Goal: Find specific page/section: Find specific page/section

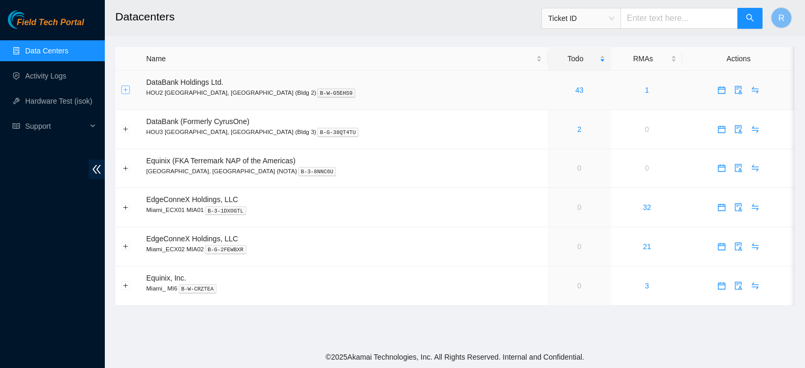
click at [126, 90] on button "Expand row" at bounding box center [126, 90] width 8 height 8
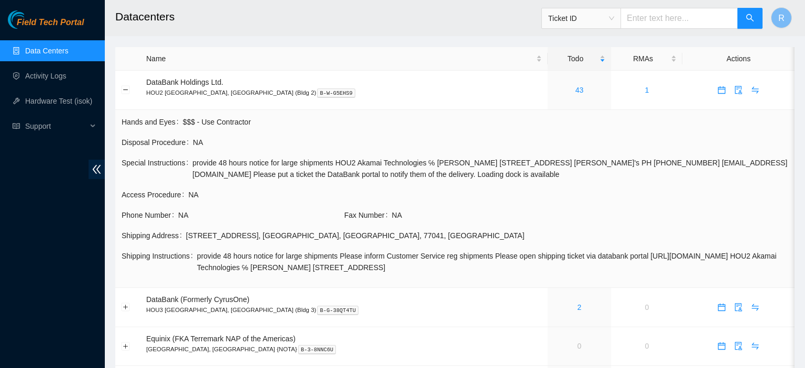
click at [50, 51] on link "Data Centers" at bounding box center [46, 51] width 43 height 8
click at [64, 48] on link "Data Centers" at bounding box center [46, 51] width 43 height 8
click at [129, 305] on button "Expand row" at bounding box center [126, 307] width 8 height 8
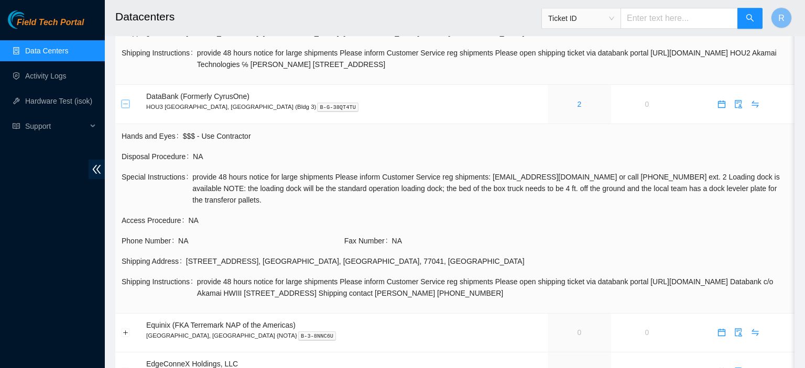
scroll to position [212, 0]
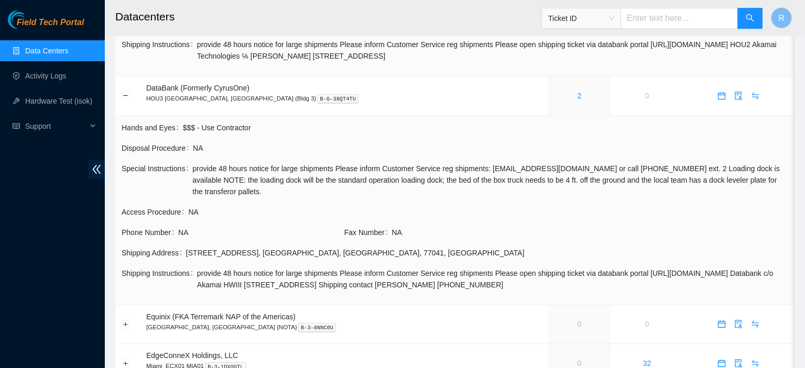
click at [355, 251] on div "[STREET_ADDRESS]" at bounding box center [487, 253] width 602 height 12
click at [337, 255] on div "[STREET_ADDRESS]" at bounding box center [487, 253] width 602 height 12
drag, startPoint x: 337, startPoint y: 255, endPoint x: 187, endPoint y: 249, distance: 149.9
click at [187, 249] on div "[STREET_ADDRESS]" at bounding box center [487, 253] width 602 height 12
copy div "[STREET_ADDRESS]"
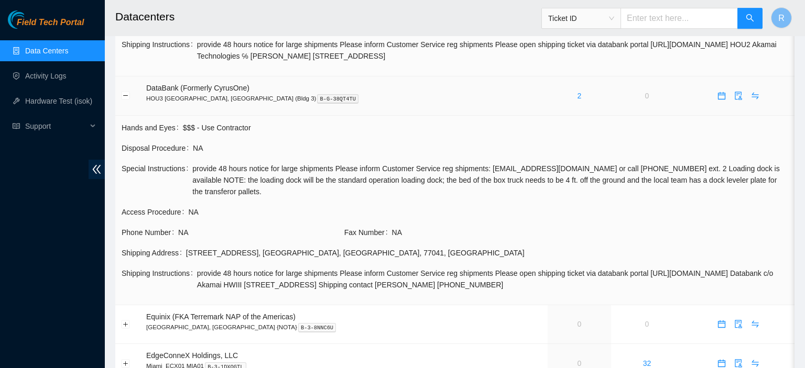
click at [266, 102] on p "HOU3 [GEOGRAPHIC_DATA], [GEOGRAPHIC_DATA] (Bldg 3) B-G-38QT4TU" at bounding box center [344, 98] width 396 height 9
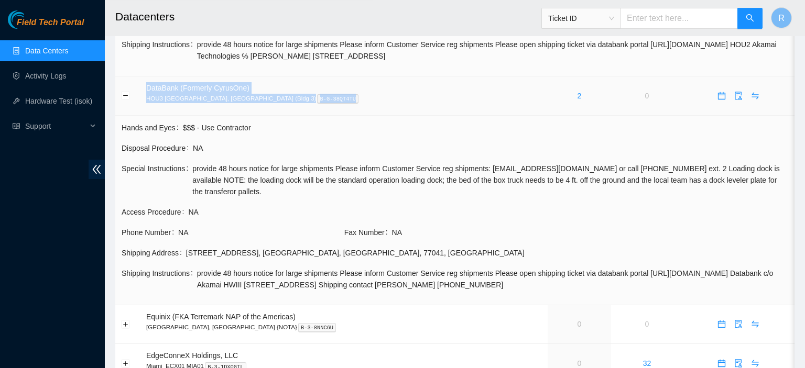
drag, startPoint x: 266, startPoint y: 102, endPoint x: 145, endPoint y: 84, distance: 122.8
click at [145, 84] on td "DataBank (Formerly CyrusOne) HOU3 [GEOGRAPHIC_DATA], [GEOGRAPHIC_DATA] (Bldg 3)…" at bounding box center [343, 95] width 407 height 39
copy td "DataBank (Formerly CyrusOne) HOU3 [GEOGRAPHIC_DATA], [GEOGRAPHIC_DATA] (Bldg 3)…"
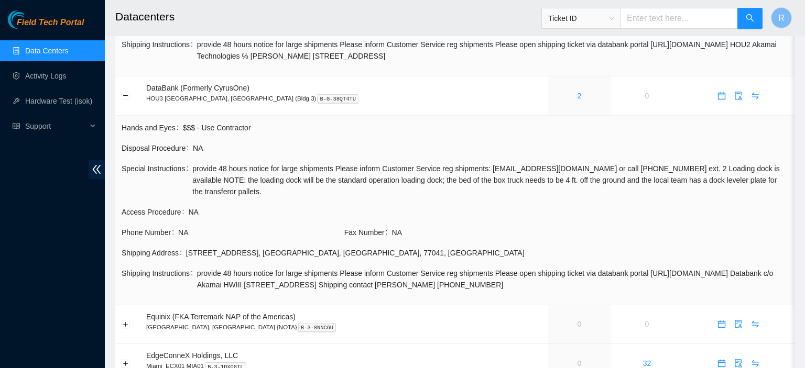
click at [141, 196] on span "Special Instructions" at bounding box center [157, 180] width 71 height 35
click at [354, 257] on div "[STREET_ADDRESS]" at bounding box center [487, 253] width 602 height 12
click at [360, 253] on div "[STREET_ADDRESS]" at bounding box center [487, 253] width 602 height 12
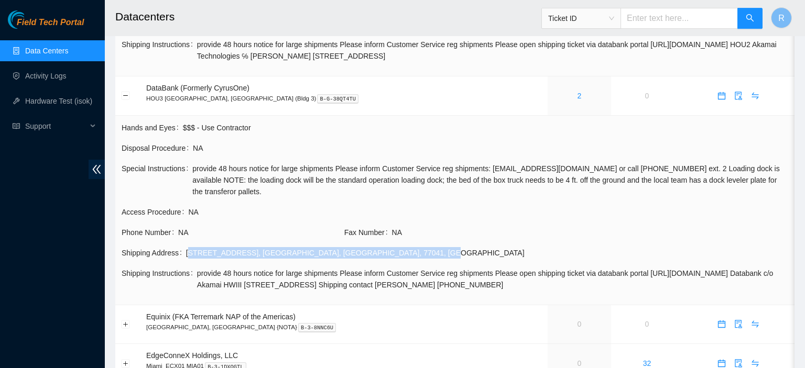
drag, startPoint x: 360, startPoint y: 253, endPoint x: 187, endPoint y: 251, distance: 173.9
click at [187, 251] on div "[STREET_ADDRESS]" at bounding box center [487, 253] width 602 height 12
copy div "[STREET_ADDRESS]"
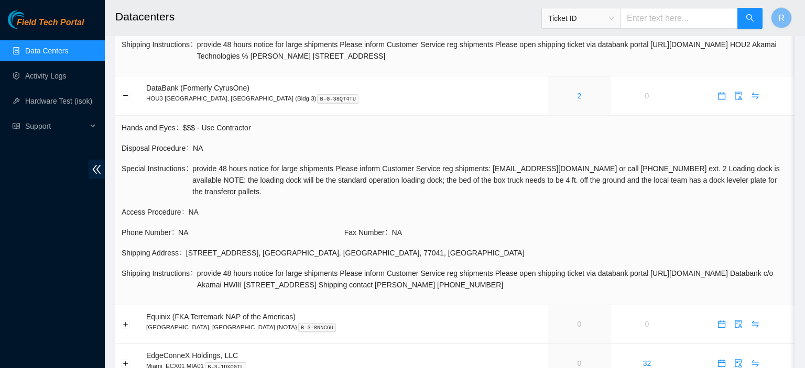
click at [217, 225] on td "Access Procedure NA" at bounding box center [454, 216] width 667 height 20
click at [65, 49] on link "Data Centers" at bounding box center [46, 51] width 43 height 8
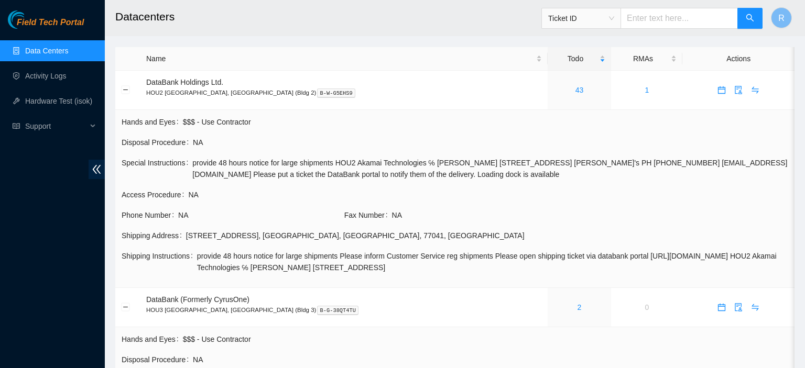
click at [350, 235] on div "[STREET_ADDRESS]" at bounding box center [487, 236] width 602 height 12
click at [265, 93] on p "HOU2 [GEOGRAPHIC_DATA], [GEOGRAPHIC_DATA] (Bldg 2) B-W-G5EHS9" at bounding box center [344, 92] width 396 height 9
drag, startPoint x: 265, startPoint y: 93, endPoint x: 146, endPoint y: 82, distance: 119.5
click at [146, 82] on td "DataBank Holdings Ltd. HOU2 [GEOGRAPHIC_DATA], [GEOGRAPHIC_DATA] (Bldg 2) B-W-G…" at bounding box center [343, 90] width 407 height 39
copy td "DataBank Holdings Ltd. HOU2 [GEOGRAPHIC_DATA], [GEOGRAPHIC_DATA] (Bldg 2) B-W-G…"
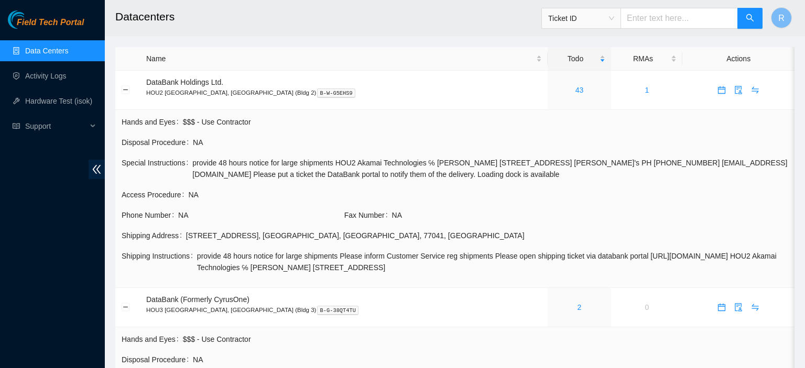
click at [193, 214] on span "NA" at bounding box center [260, 216] width 165 height 12
click at [353, 236] on div "[STREET_ADDRESS]" at bounding box center [487, 236] width 602 height 12
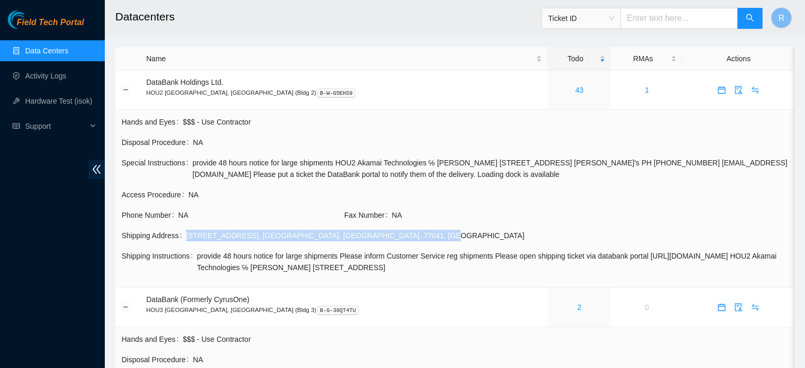
drag, startPoint x: 353, startPoint y: 236, endPoint x: 184, endPoint y: 239, distance: 169.2
click at [184, 239] on div "Shipping Address [STREET_ADDRESS]" at bounding box center [455, 236] width 666 height 12
copy div "[STREET_ADDRESS]"
click at [62, 48] on link "Data Centers" at bounding box center [46, 51] width 43 height 8
click at [48, 78] on link "Activity Logs" at bounding box center [45, 76] width 41 height 8
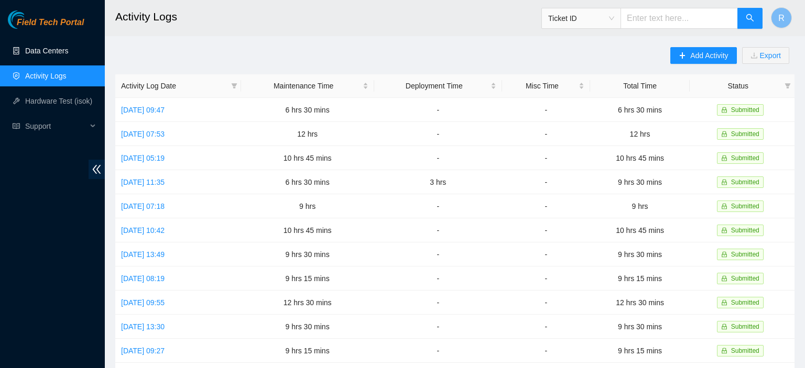
click at [53, 50] on link "Data Centers" at bounding box center [46, 51] width 43 height 8
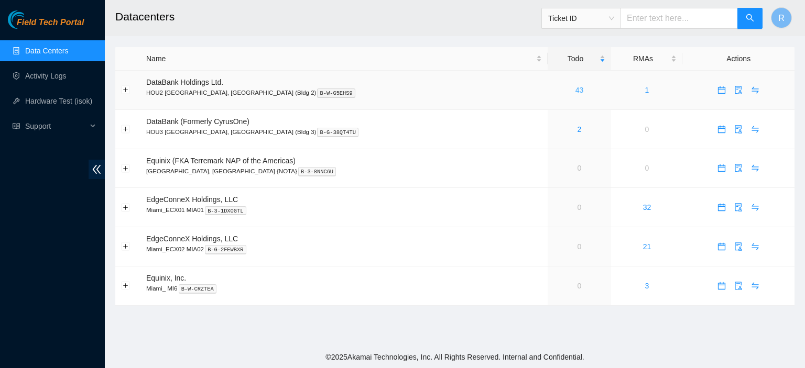
click at [575, 87] on link "43" at bounding box center [579, 90] width 8 height 8
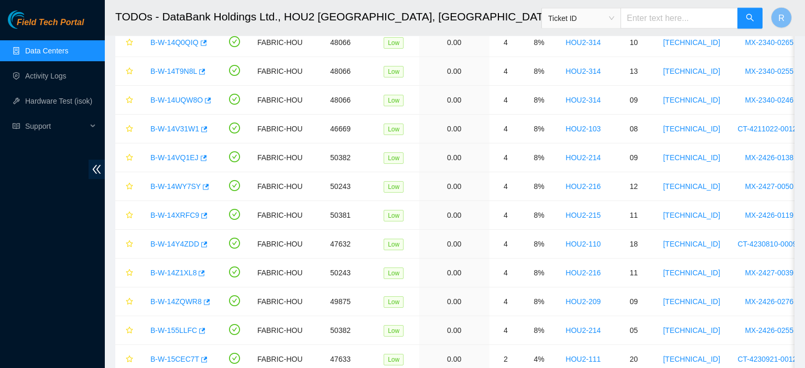
scroll to position [922, 0]
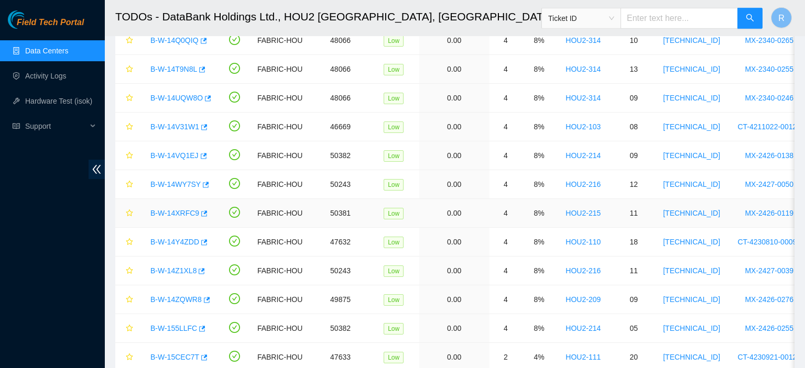
click at [179, 211] on link "B-W-14XRFC9" at bounding box center [174, 213] width 49 height 8
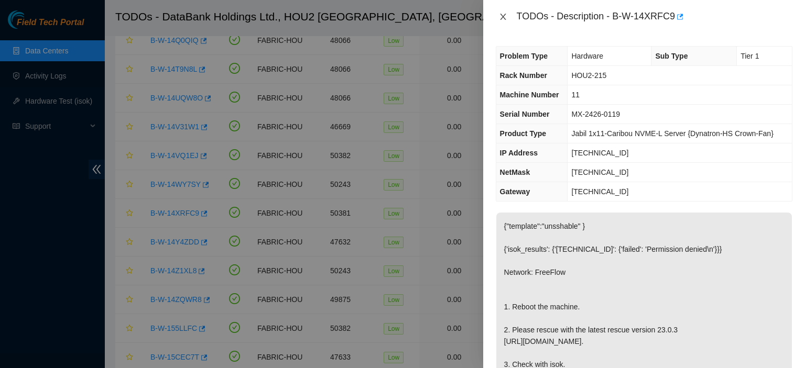
click at [501, 15] on icon "close" at bounding box center [503, 17] width 8 height 8
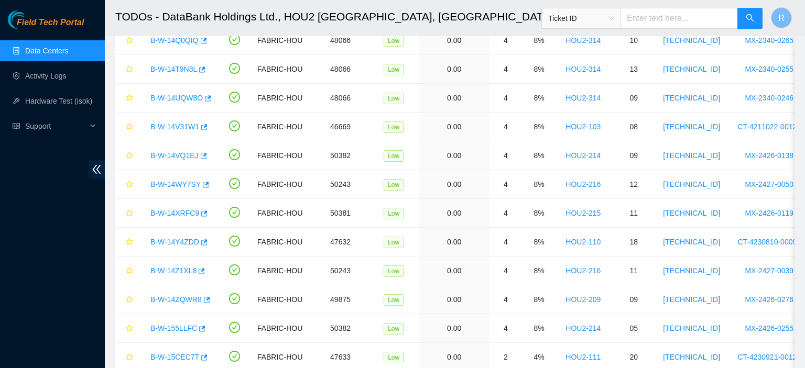
click at [42, 47] on link "Data Centers" at bounding box center [46, 51] width 43 height 8
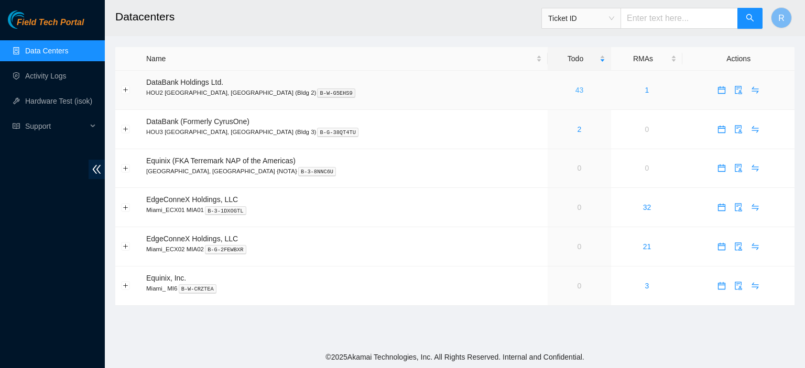
click at [575, 87] on link "43" at bounding box center [579, 90] width 8 height 8
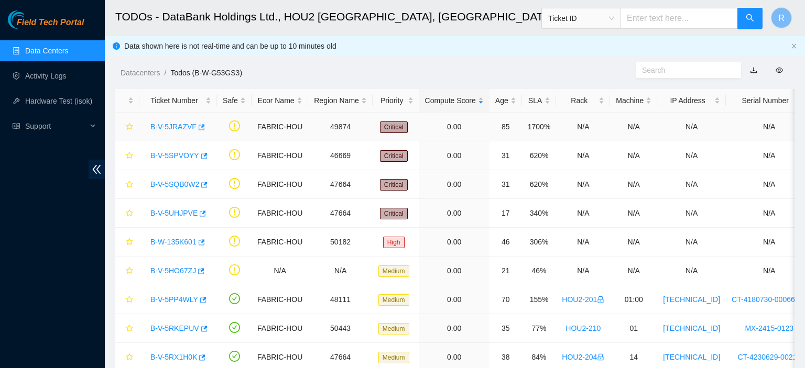
click at [184, 125] on link "B-V-5JRAZVF" at bounding box center [173, 127] width 46 height 8
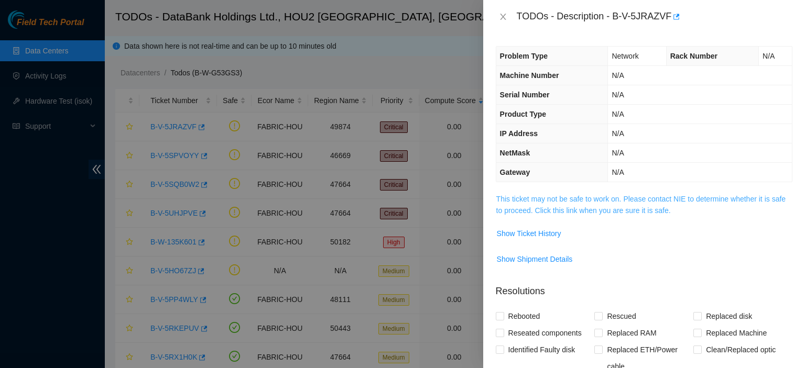
click at [568, 197] on link "This ticket may not be safe to work on. Please contact NIE to determine whether…" at bounding box center [640, 205] width 289 height 20
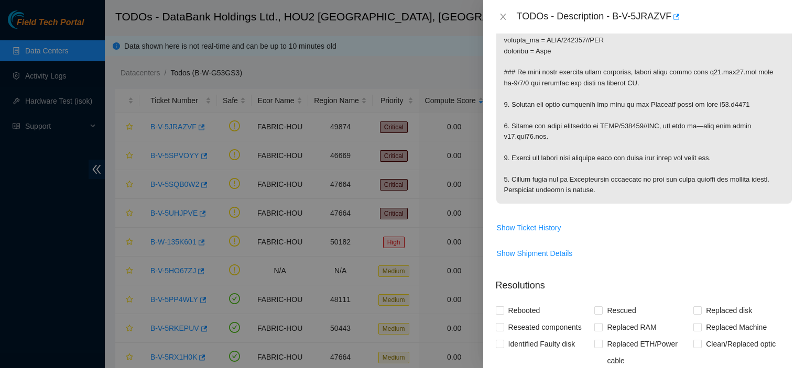
scroll to position [245, 0]
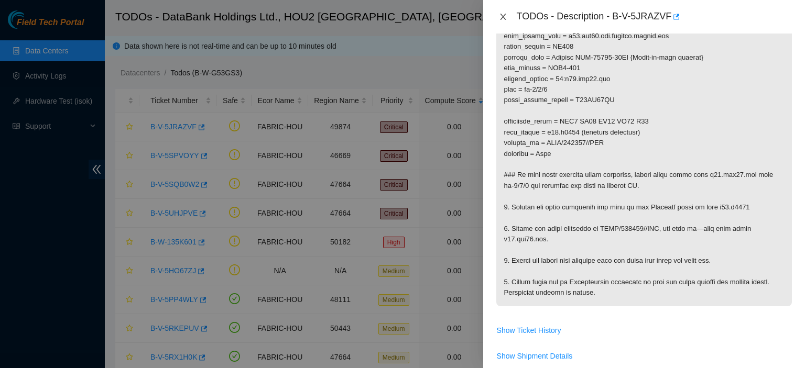
click at [501, 14] on icon "close" at bounding box center [503, 17] width 8 height 8
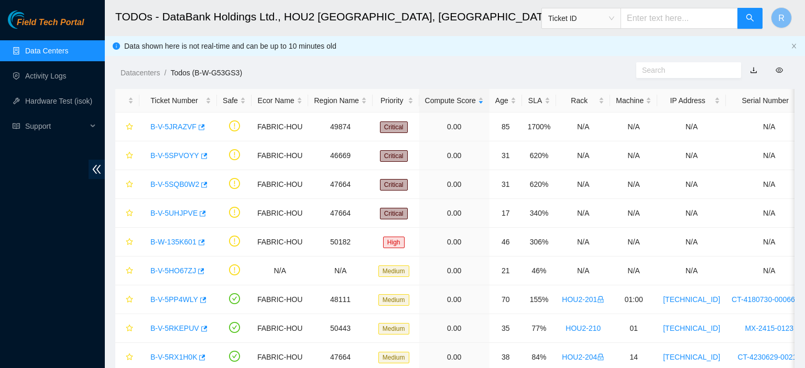
scroll to position [222, 0]
click at [179, 154] on link "B-V-5SPVOYY" at bounding box center [174, 155] width 49 height 8
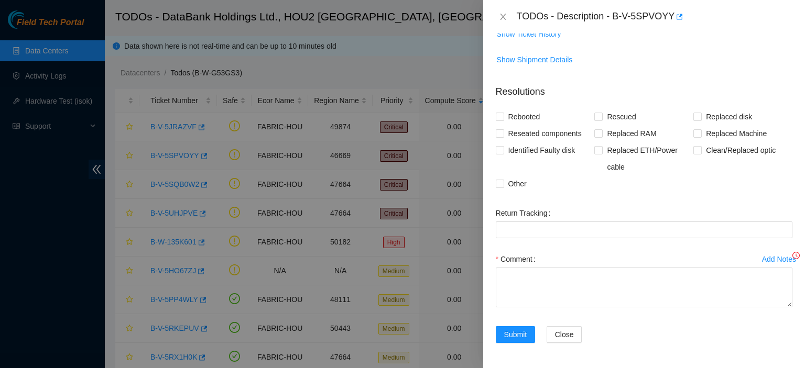
scroll to position [19, 0]
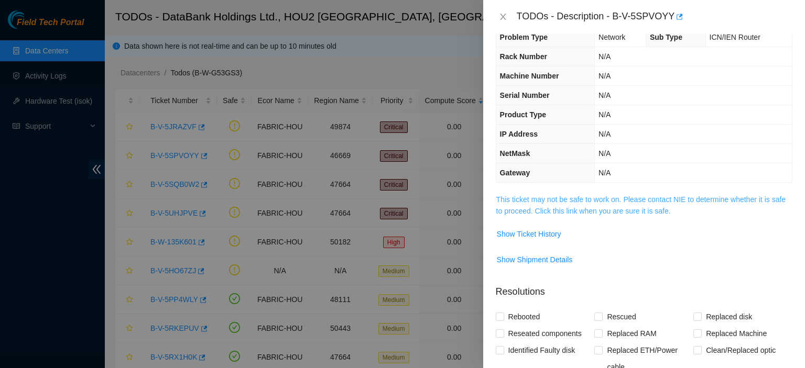
click at [620, 201] on link "This ticket may not be safe to work on. Please contact NIE to determine whether…" at bounding box center [640, 205] width 289 height 20
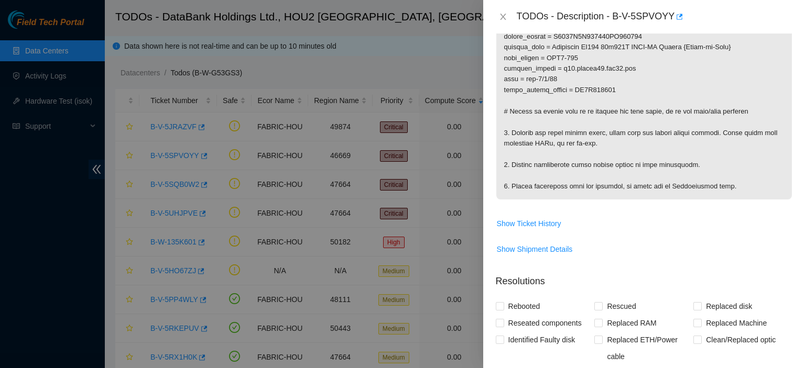
scroll to position [293, 0]
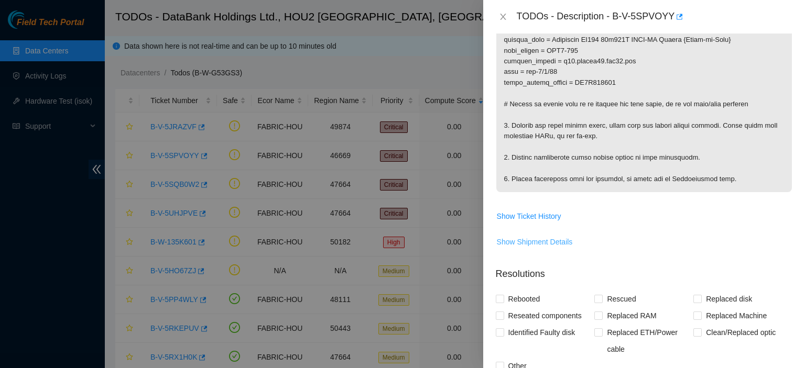
click at [544, 240] on span "Show Shipment Details" at bounding box center [535, 242] width 76 height 12
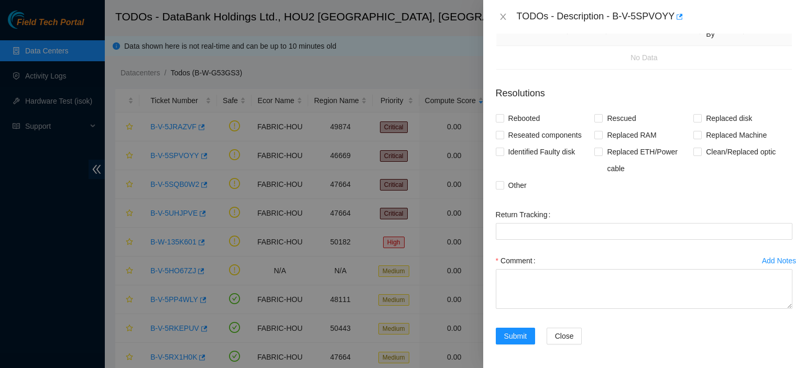
scroll to position [295, 0]
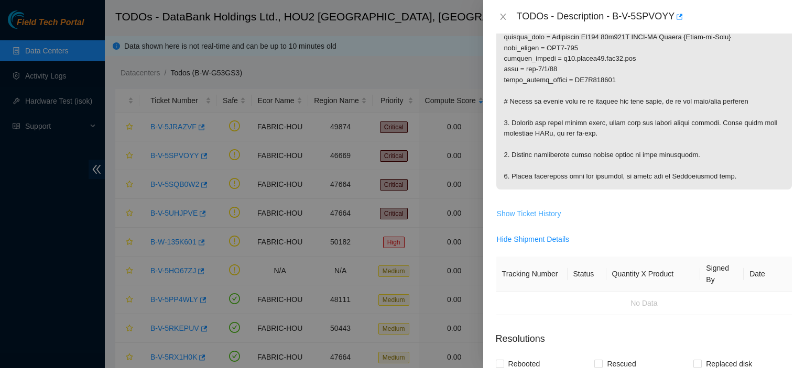
click at [542, 210] on span "Show Ticket History" at bounding box center [529, 214] width 64 height 12
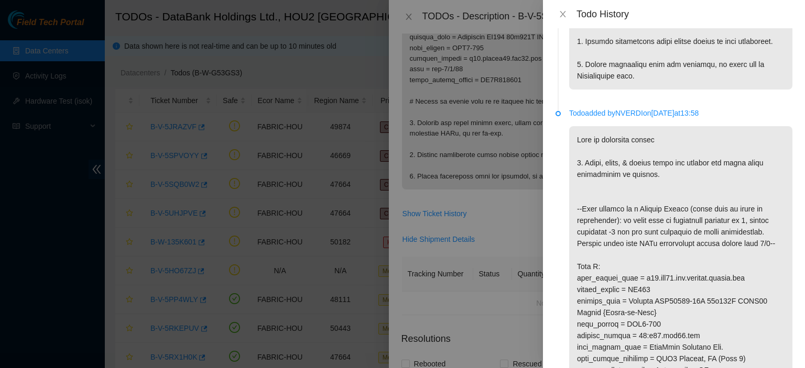
scroll to position [652, 0]
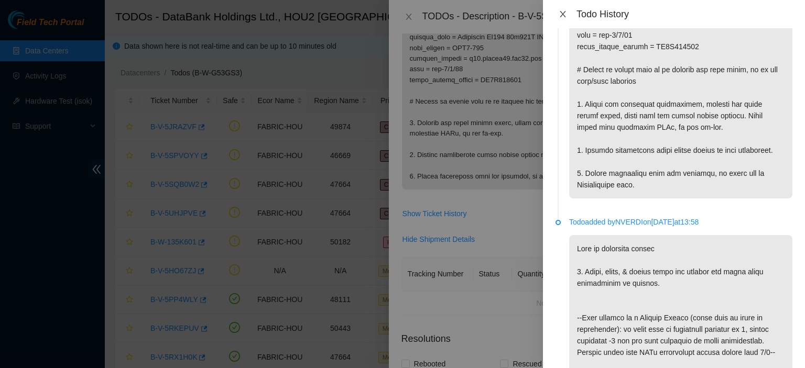
click at [563, 12] on icon "close" at bounding box center [562, 14] width 8 height 8
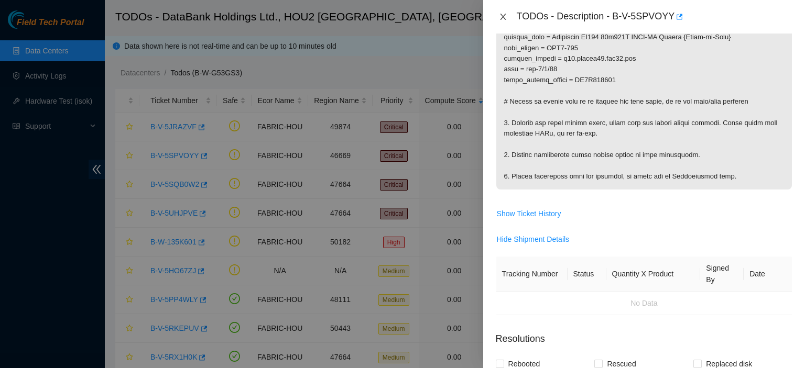
click at [504, 15] on icon "close" at bounding box center [503, 17] width 6 height 6
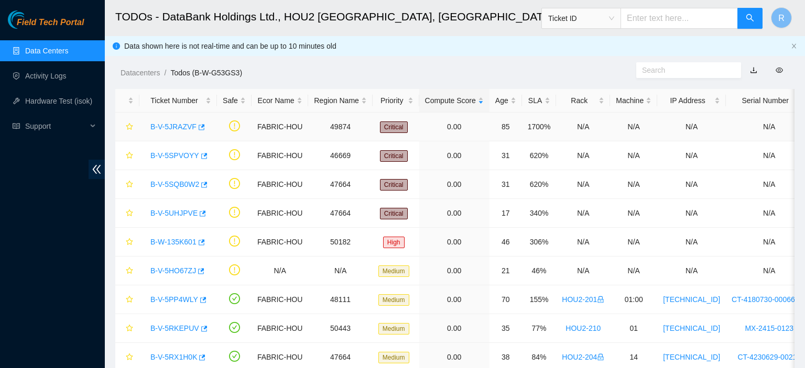
scroll to position [222, 0]
click at [179, 182] on link "B-V-5SQB0W2" at bounding box center [174, 184] width 49 height 8
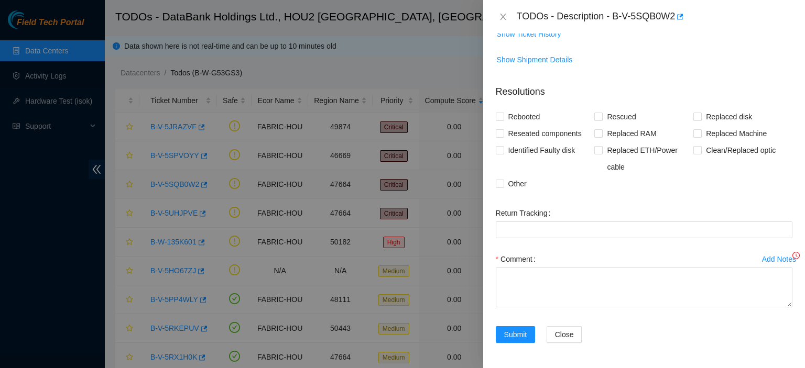
scroll to position [19, 0]
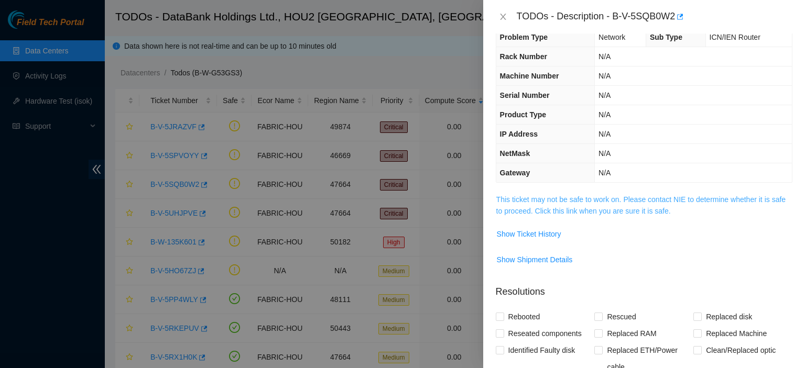
click at [590, 202] on link "This ticket may not be safe to work on. Please contact NIE to determine whether…" at bounding box center [640, 205] width 289 height 20
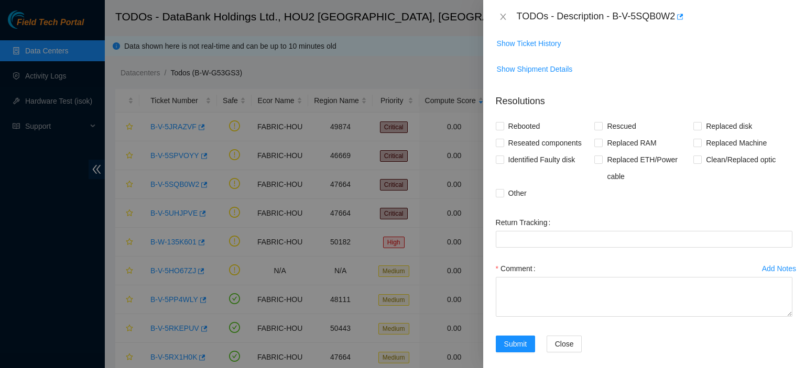
scroll to position [490, 0]
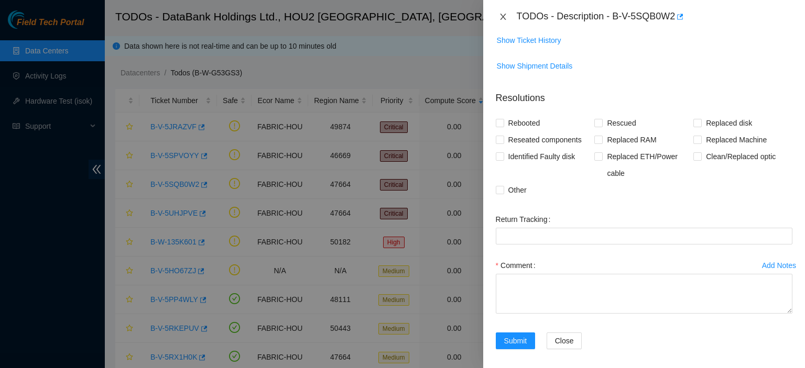
click at [505, 18] on icon "close" at bounding box center [503, 17] width 8 height 8
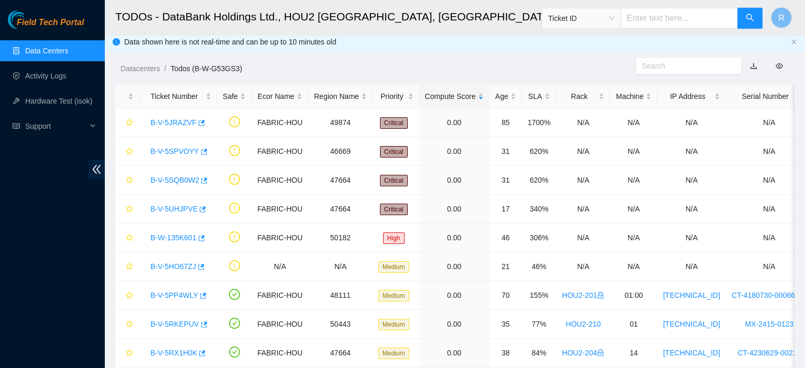
scroll to position [0, 0]
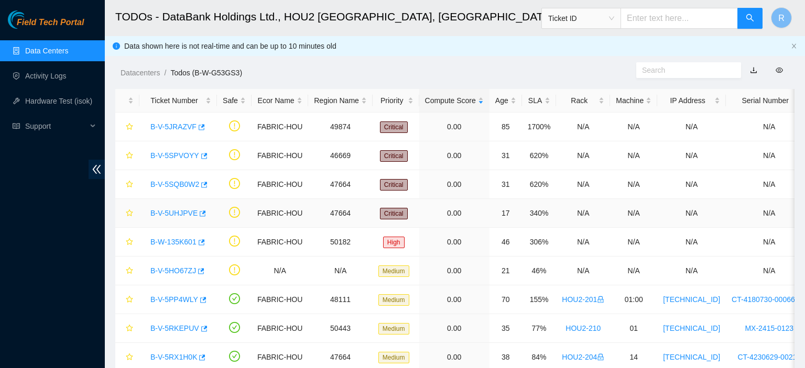
click at [393, 214] on span "Critical" at bounding box center [394, 214] width 28 height 12
click at [177, 212] on link "B-V-5UHJPVE" at bounding box center [173, 213] width 47 height 8
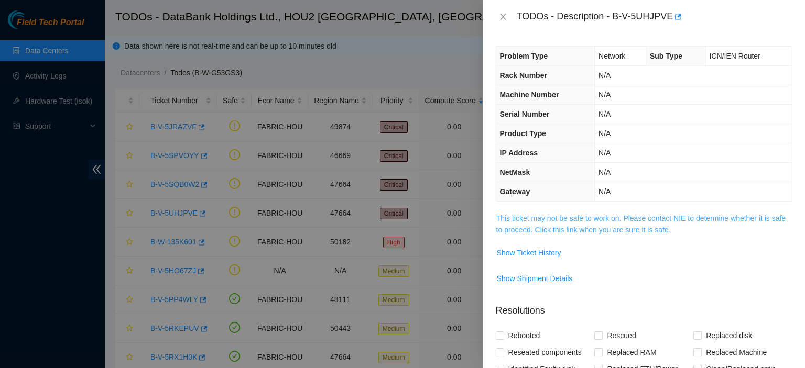
click at [592, 220] on link "This ticket may not be safe to work on. Please contact NIE to determine whether…" at bounding box center [640, 224] width 289 height 20
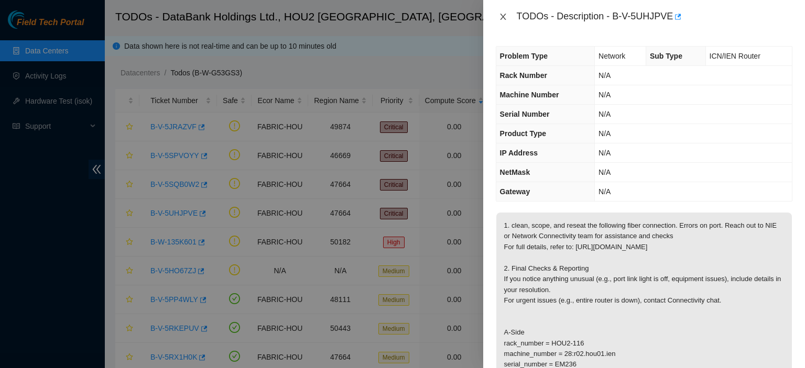
click at [498, 13] on button "Close" at bounding box center [503, 17] width 15 height 10
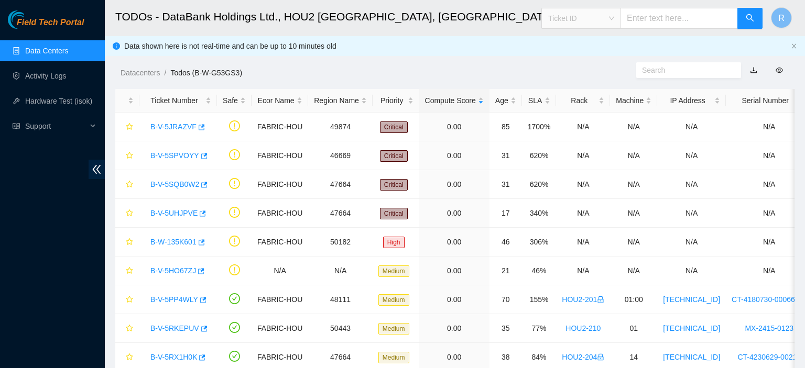
click at [614, 15] on span "Ticket ID" at bounding box center [581, 18] width 66 height 16
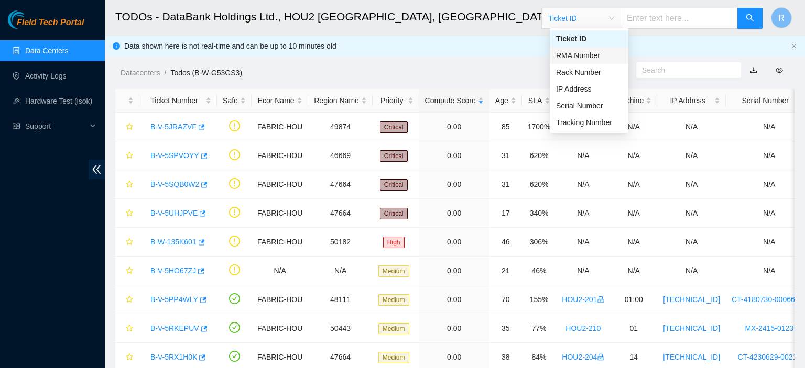
click at [476, 36] on header "TODOs - DataBank Holdings Ltd., HOU2 [GEOGRAPHIC_DATA], [GEOGRAPHIC_DATA] (Bldg…" at bounding box center [507, 18] width 805 height 36
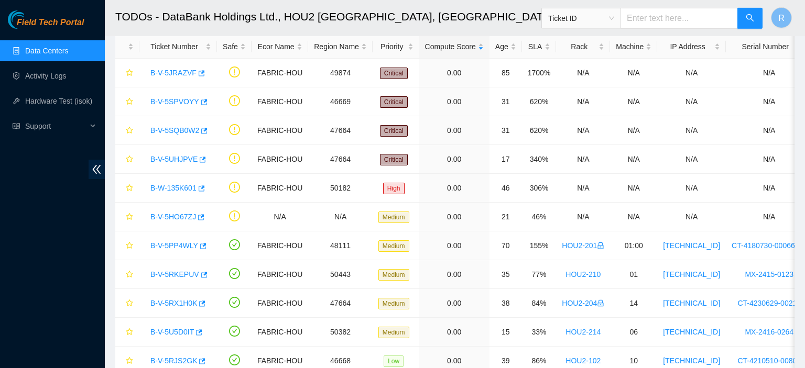
scroll to position [49, 0]
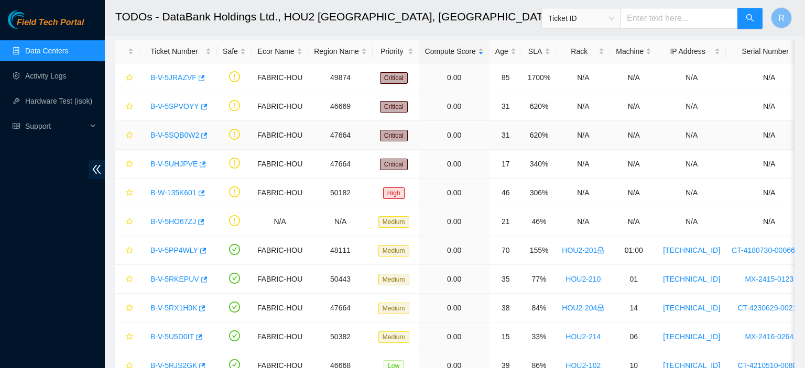
click at [179, 133] on link "B-V-5SQB0W2" at bounding box center [174, 135] width 49 height 8
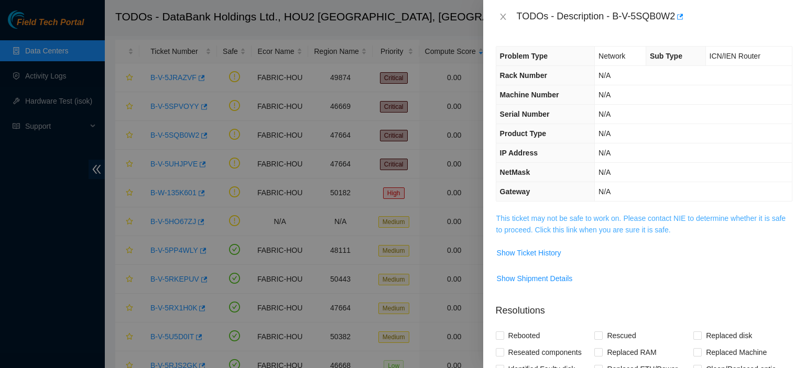
click at [649, 218] on link "This ticket may not be safe to work on. Please contact NIE to determine whether…" at bounding box center [640, 224] width 289 height 20
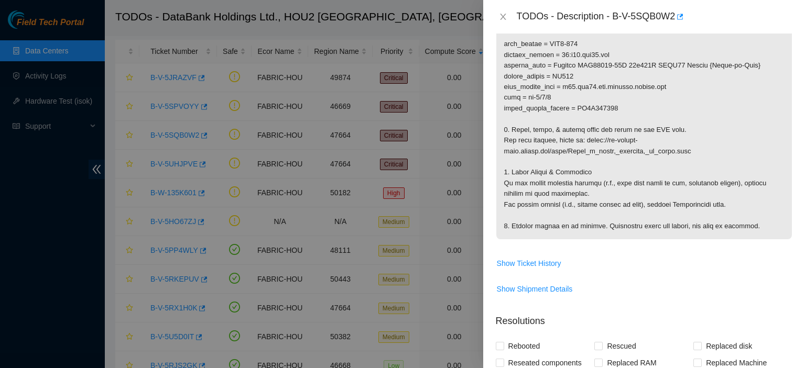
scroll to position [269, 0]
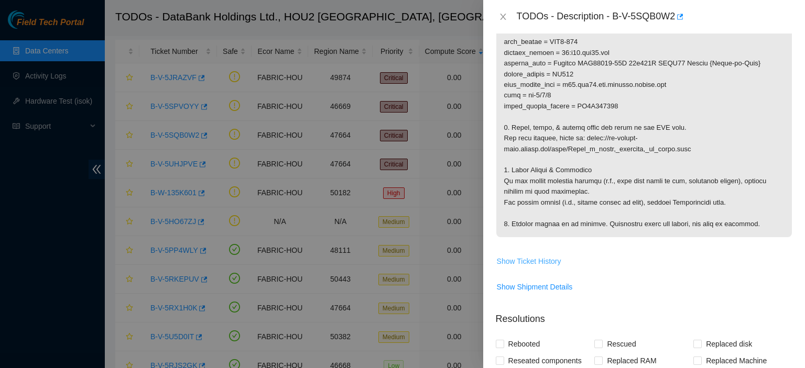
click at [548, 261] on span "Show Ticket History" at bounding box center [529, 262] width 64 height 12
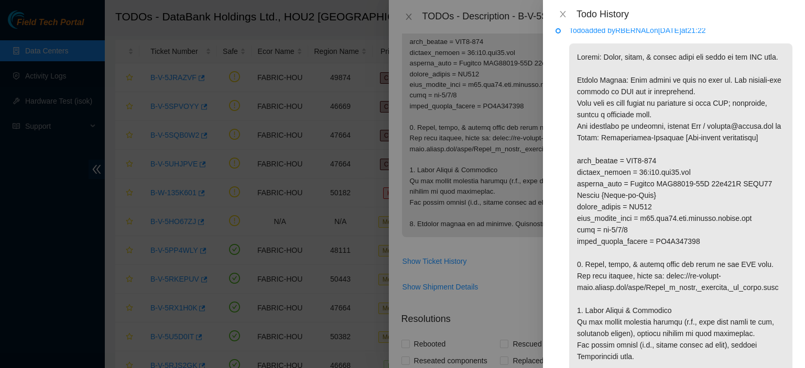
scroll to position [0, 0]
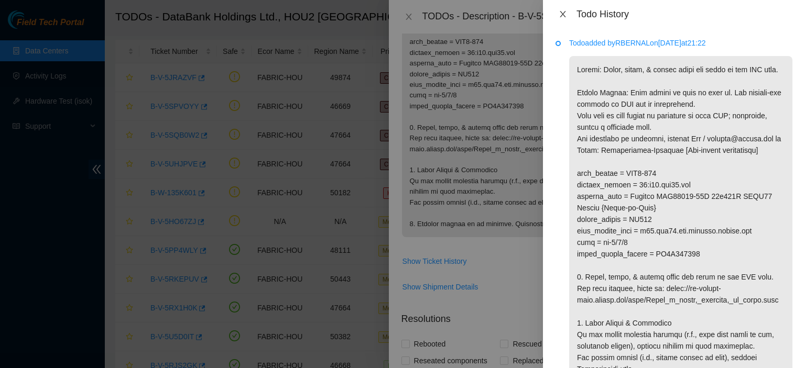
click at [562, 12] on icon "close" at bounding box center [562, 14] width 8 height 8
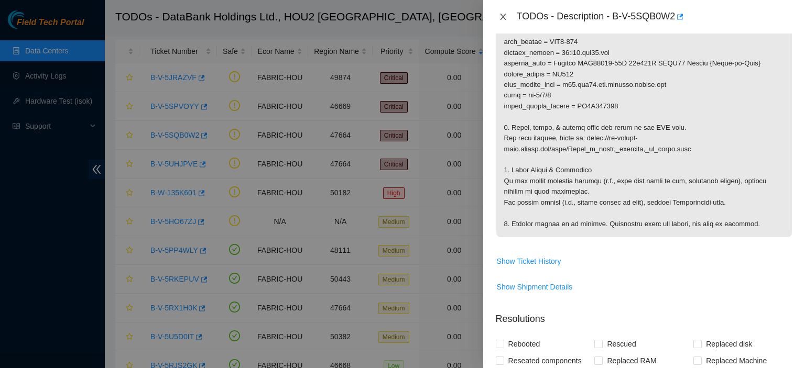
click at [502, 17] on icon "close" at bounding box center [503, 17] width 6 height 6
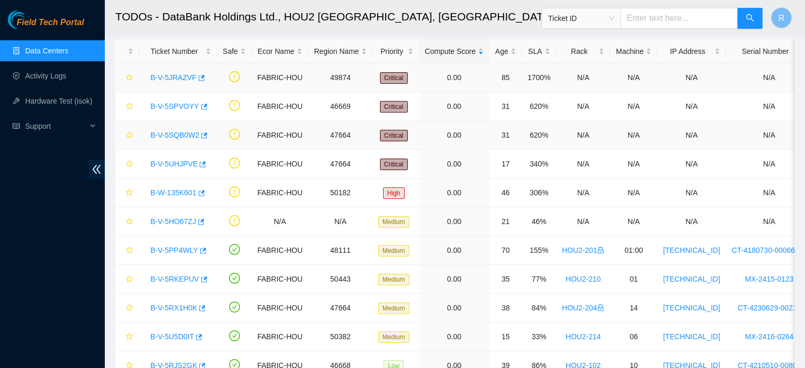
scroll to position [222, 0]
click at [179, 220] on link "B-V-5HO67ZJ" at bounding box center [173, 221] width 46 height 8
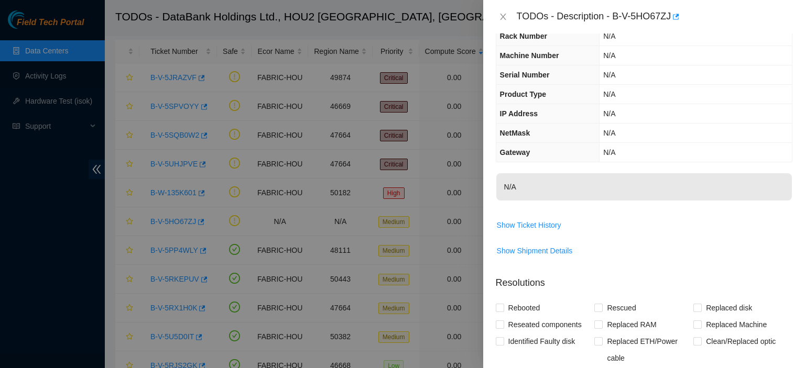
scroll to position [0, 0]
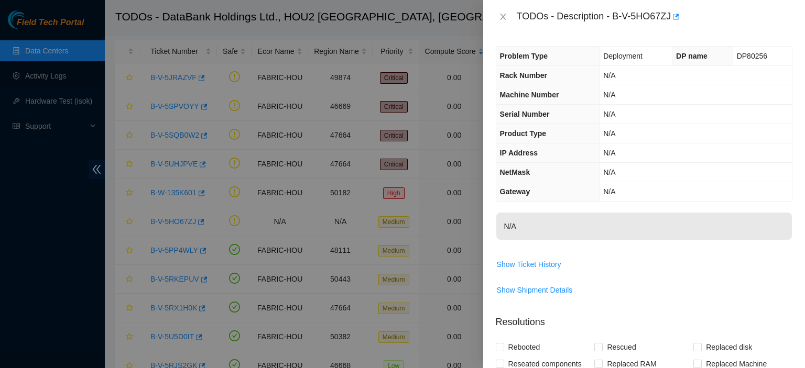
click at [753, 57] on span "DP80256" at bounding box center [752, 56] width 30 height 8
click at [500, 14] on icon "close" at bounding box center [503, 17] width 6 height 6
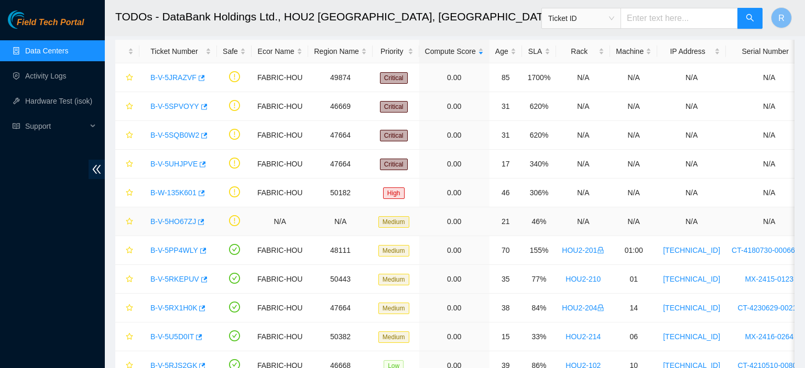
click at [173, 222] on link "B-V-5HO67ZJ" at bounding box center [173, 221] width 46 height 8
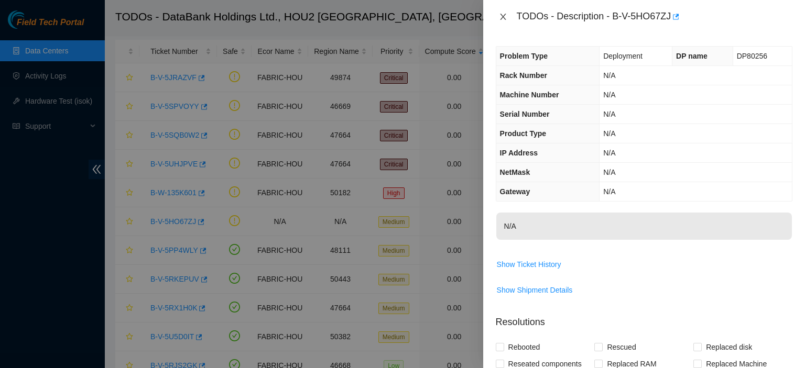
click at [501, 13] on icon "close" at bounding box center [503, 17] width 8 height 8
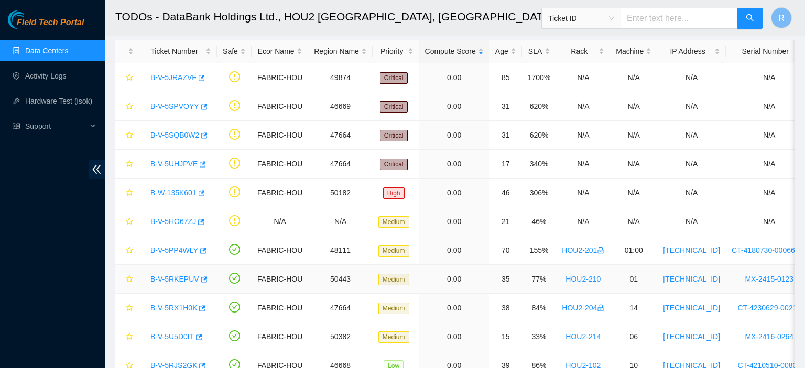
click at [181, 275] on link "B-V-5RKEPUV" at bounding box center [174, 279] width 49 height 8
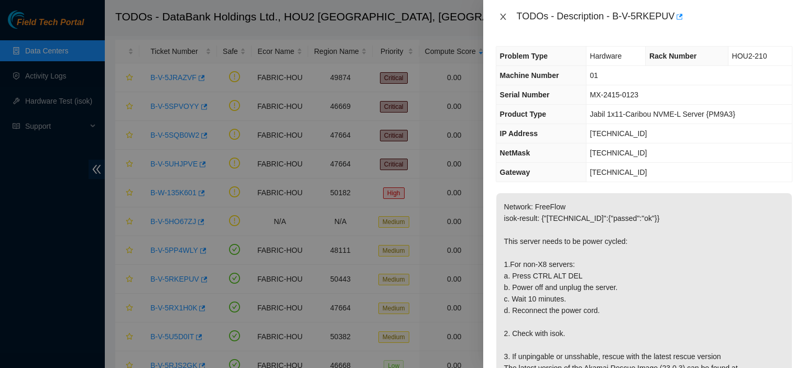
click at [502, 16] on icon "close" at bounding box center [503, 17] width 8 height 8
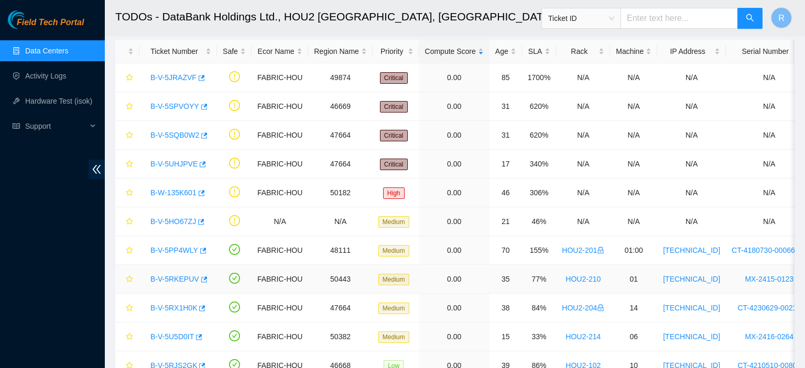
click at [171, 279] on link "B-V-5RKEPUV" at bounding box center [174, 279] width 49 height 8
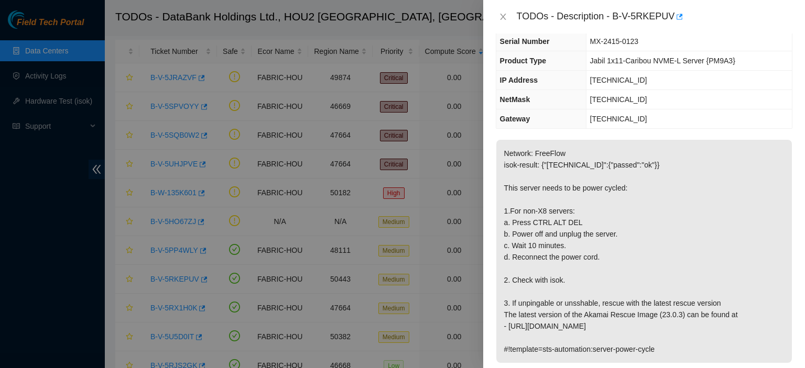
scroll to position [27, 0]
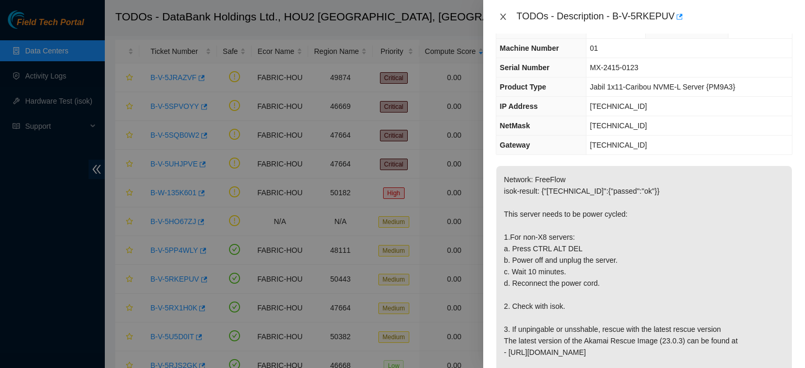
click at [499, 14] on icon "close" at bounding box center [503, 17] width 8 height 8
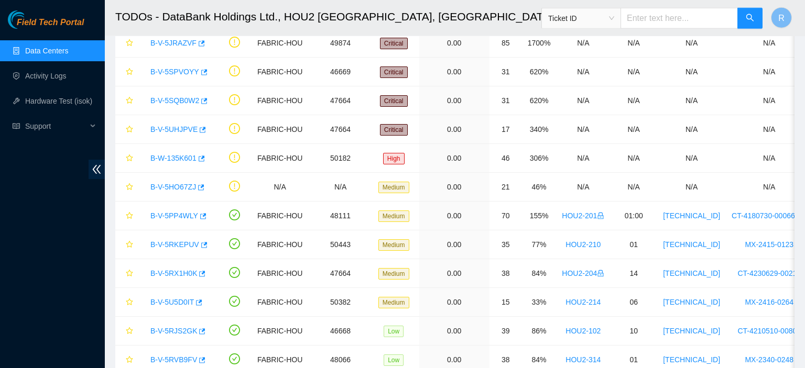
scroll to position [83, 0]
click at [188, 216] on link "B-V-5PP4WLY" at bounding box center [174, 217] width 48 height 8
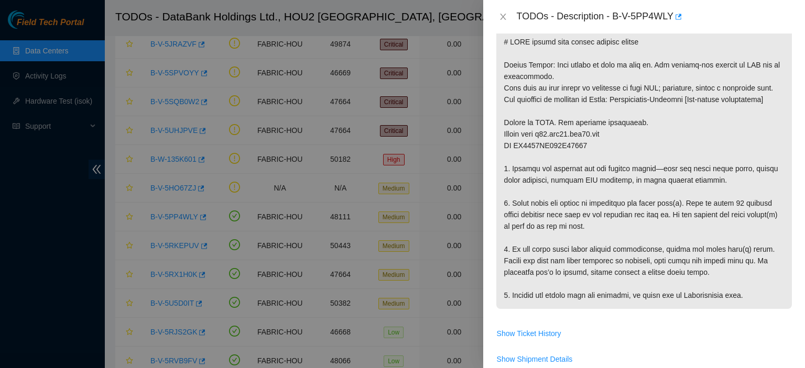
scroll to position [186, 0]
click at [717, 308] on p at bounding box center [643, 167] width 295 height 281
click at [727, 308] on p at bounding box center [643, 167] width 295 height 281
click at [21, 193] on div at bounding box center [402, 184] width 805 height 368
click at [501, 16] on icon "close" at bounding box center [503, 17] width 6 height 6
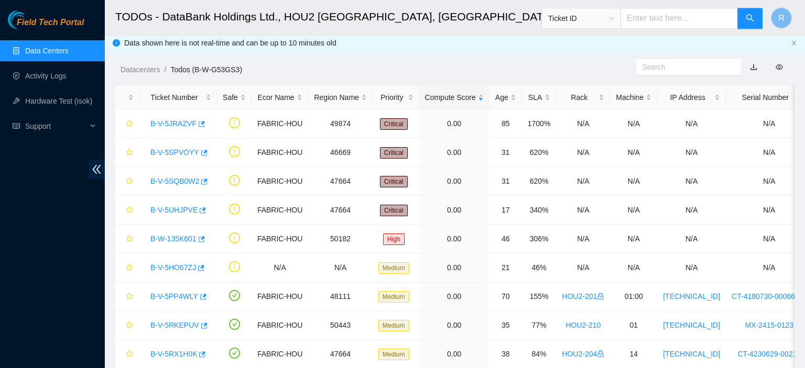
scroll to position [0, 0]
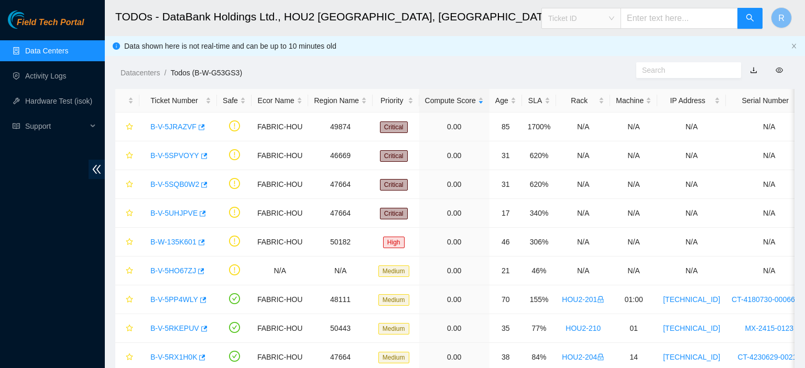
click at [614, 16] on span "Ticket ID" at bounding box center [581, 18] width 66 height 16
click at [183, 126] on link "B-V-5JRAZVF" at bounding box center [173, 127] width 46 height 8
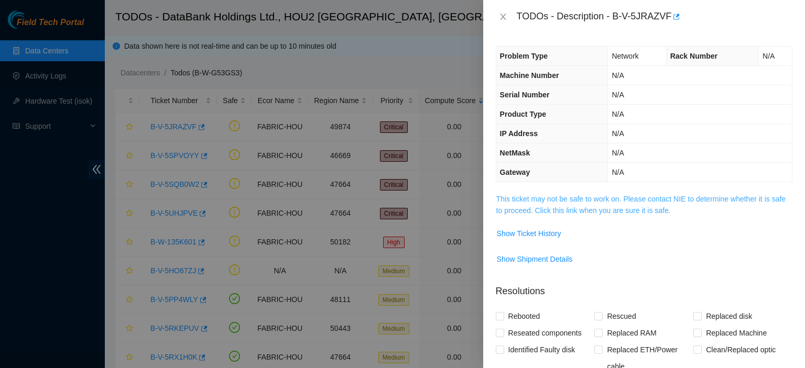
click at [582, 200] on link "This ticket may not be safe to work on. Please contact NIE to determine whether…" at bounding box center [640, 205] width 289 height 20
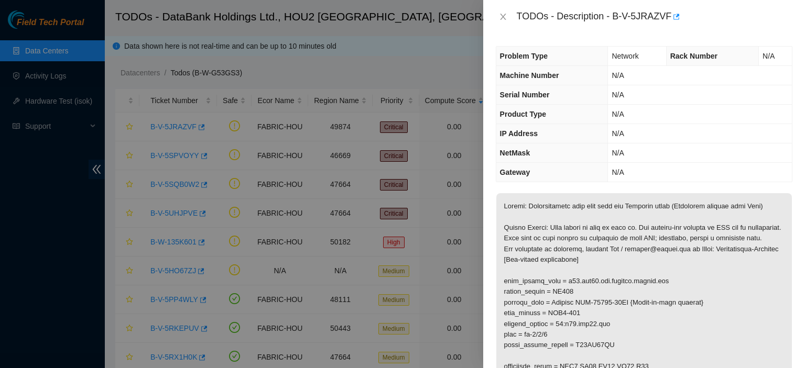
click at [566, 303] on p at bounding box center [643, 372] width 295 height 358
click at [582, 323] on p at bounding box center [643, 372] width 295 height 358
drag, startPoint x: 582, startPoint y: 323, endPoint x: 552, endPoint y: 323, distance: 29.9
click at [552, 323] on p at bounding box center [643, 372] width 295 height 358
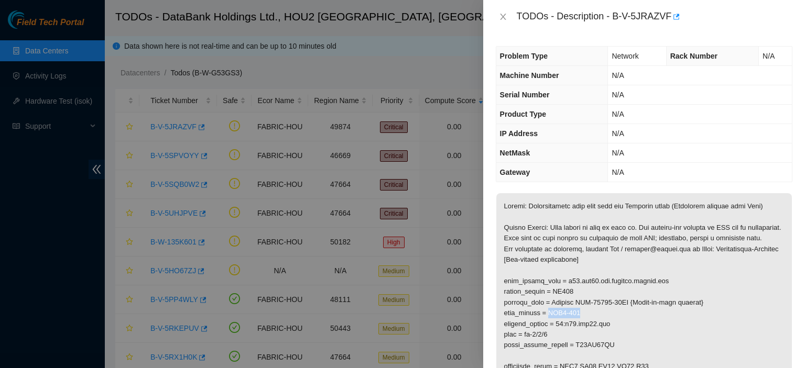
copy p "HOU2-116"
click at [804, 7] on div "TODOs - Description - B-V-5JRAZVF" at bounding box center [644, 17] width 322 height 34
click at [804, 14] on div "TODOs - Description - B-V-5JRAZVF" at bounding box center [644, 17] width 322 height 34
click at [503, 14] on icon "close" at bounding box center [503, 17] width 8 height 8
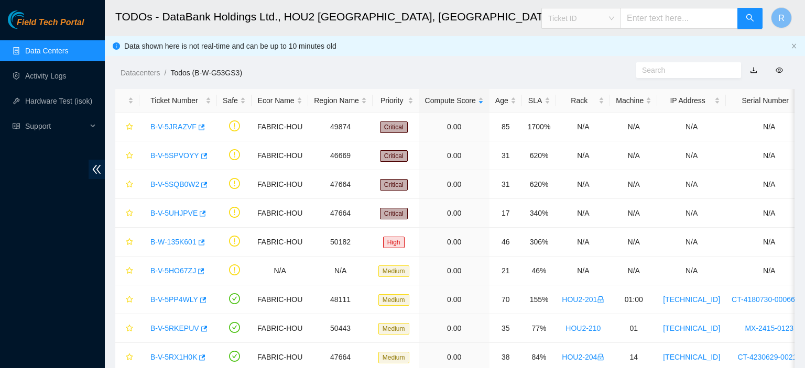
click at [614, 19] on span "Ticket ID" at bounding box center [581, 18] width 66 height 16
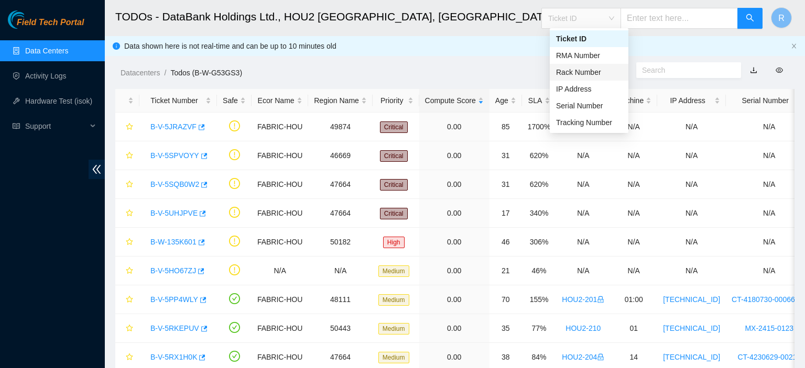
click at [574, 72] on div "Rack Number" at bounding box center [589, 73] width 66 height 12
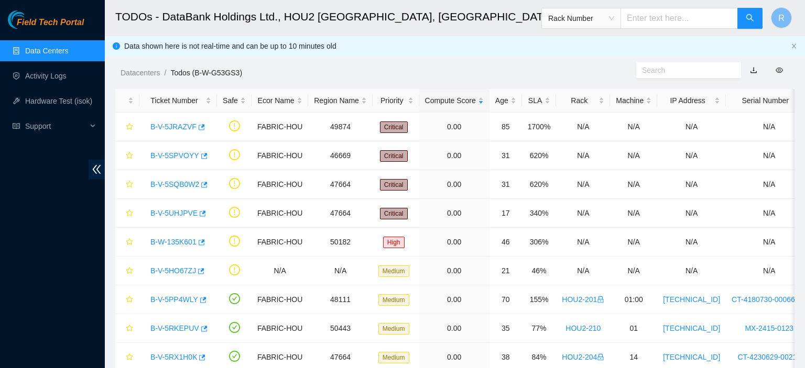
click at [644, 18] on input "text" at bounding box center [678, 18] width 117 height 21
paste input "HOU2-116"
type input "HOU2-116"
click at [751, 15] on icon "search" at bounding box center [749, 18] width 8 height 8
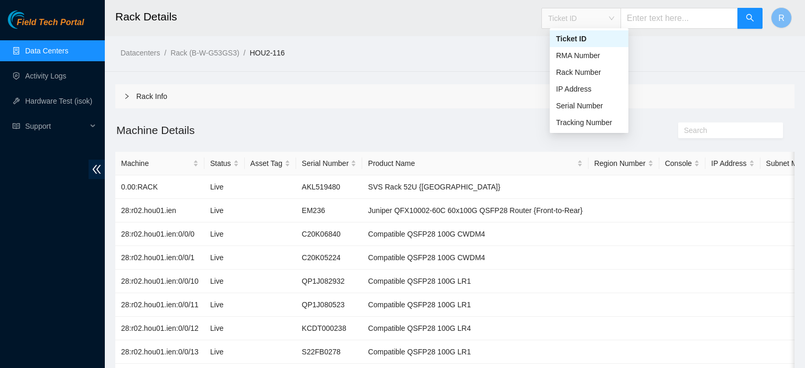
click at [614, 17] on span "Ticket ID" at bounding box center [581, 18] width 66 height 16
click at [586, 70] on div "Rack Number" at bounding box center [589, 73] width 66 height 12
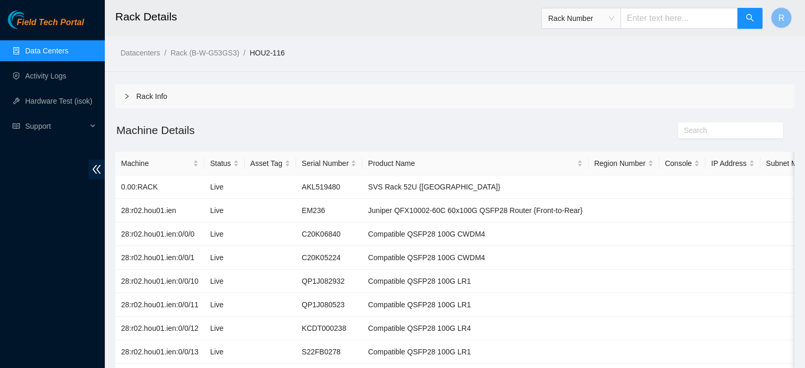
click at [651, 17] on input "text" at bounding box center [678, 18] width 117 height 21
type input "hou2-115"
click at [743, 21] on button "button" at bounding box center [749, 18] width 25 height 21
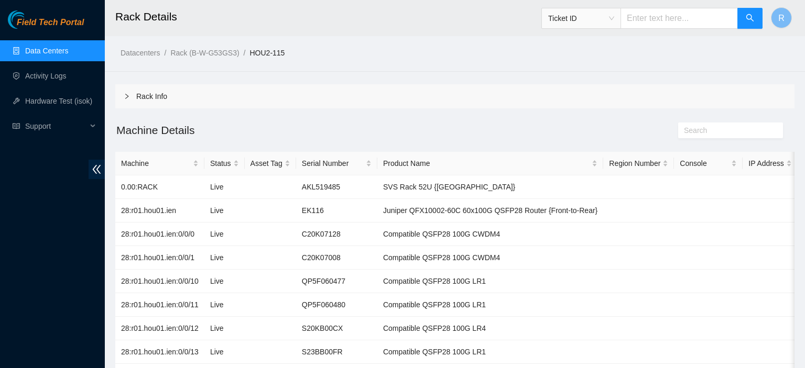
click at [64, 50] on link "Data Centers" at bounding box center [46, 51] width 43 height 8
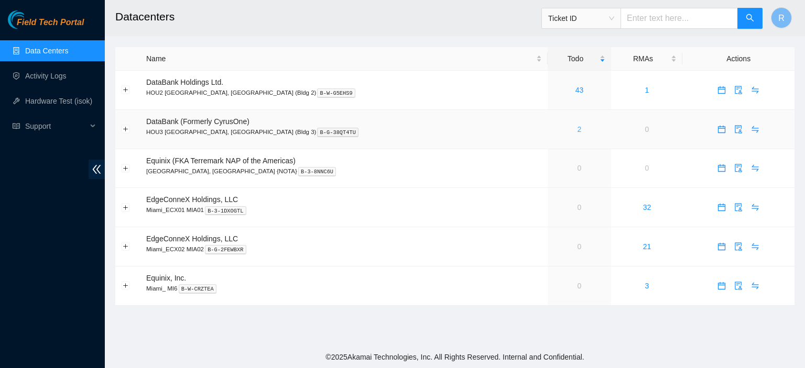
click at [577, 128] on link "2" at bounding box center [579, 129] width 4 height 8
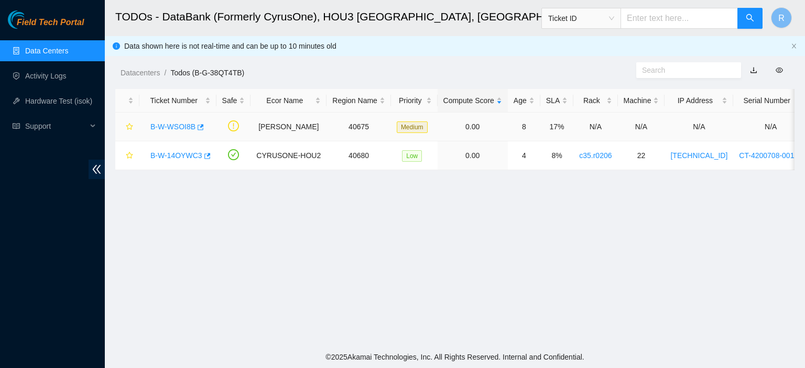
click at [171, 126] on link "B-W-WSOI8B" at bounding box center [172, 127] width 45 height 8
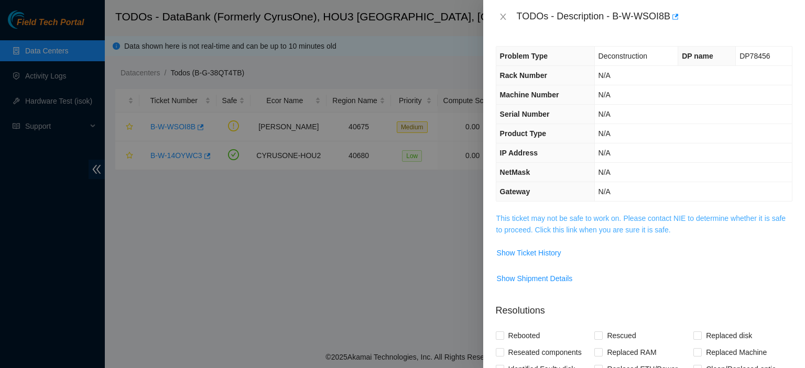
click at [600, 221] on link "This ticket may not be safe to work on. Please contact NIE to determine whether…" at bounding box center [640, 224] width 289 height 20
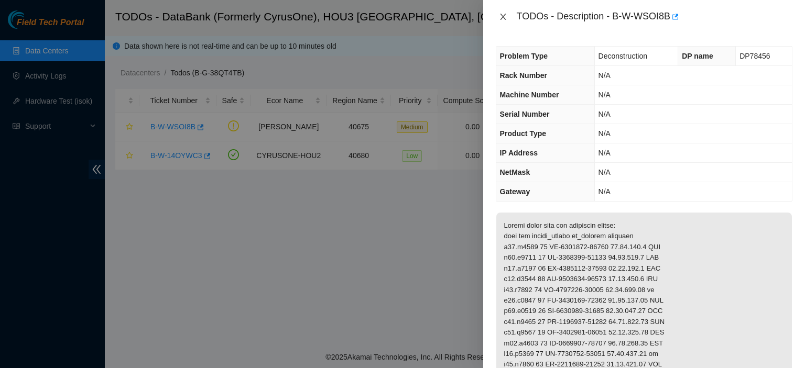
click at [502, 14] on icon "close" at bounding box center [503, 17] width 8 height 8
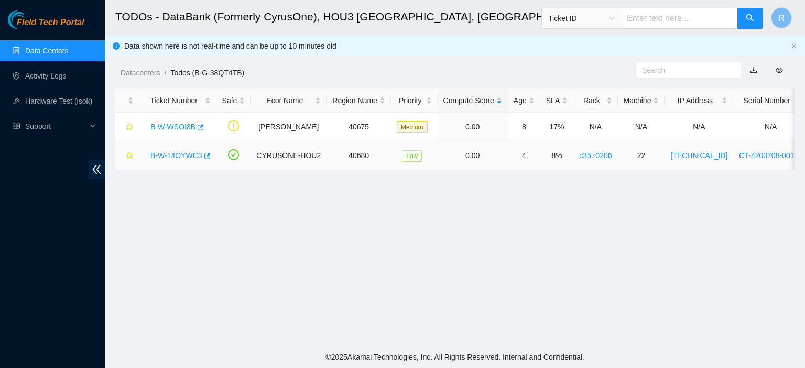
click at [187, 156] on link "B-W-14OYWC3" at bounding box center [176, 155] width 52 height 8
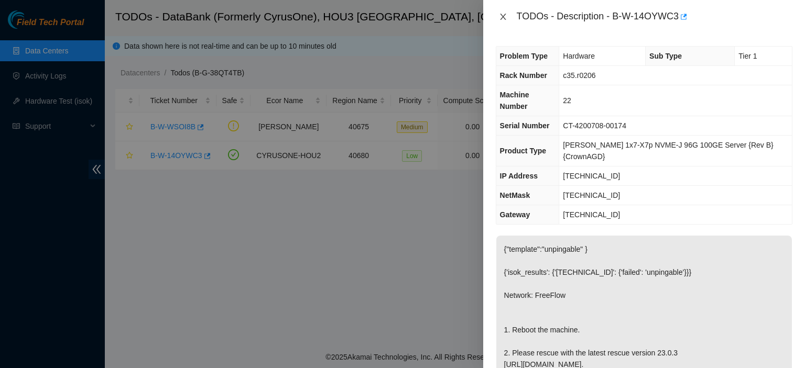
click at [504, 14] on icon "close" at bounding box center [503, 17] width 6 height 6
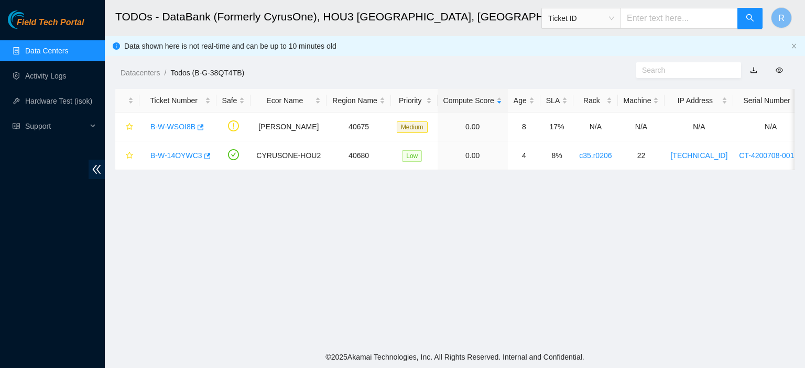
click at [65, 51] on link "Data Centers" at bounding box center [46, 51] width 43 height 8
